Goal: Find specific page/section: Find specific page/section

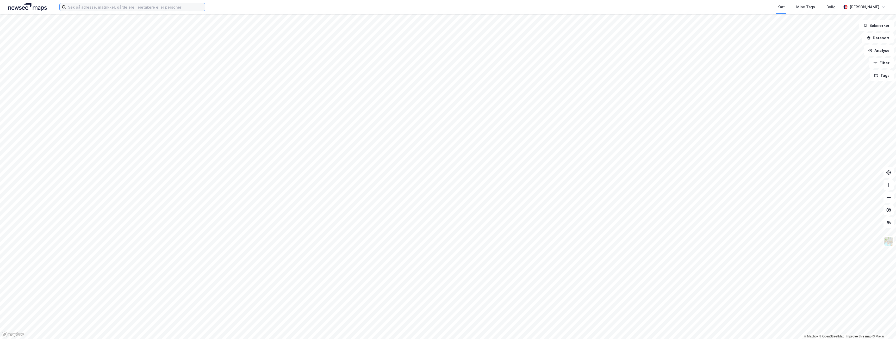
click at [156, 5] on input at bounding box center [135, 7] width 139 height 8
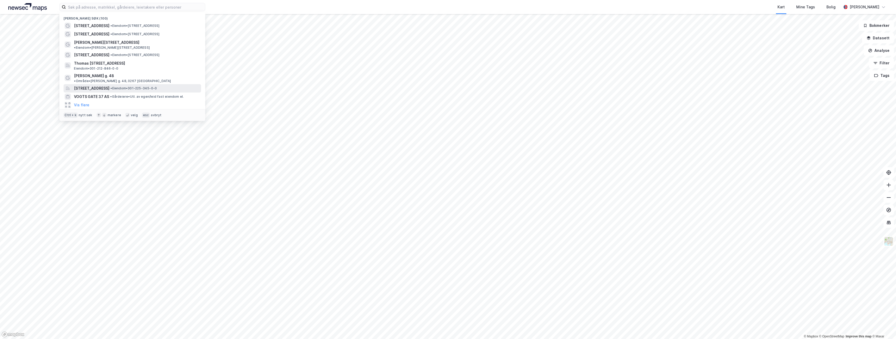
click at [112, 86] on span "•" at bounding box center [111, 88] width 2 height 4
